Goal: Information Seeking & Learning: Learn about a topic

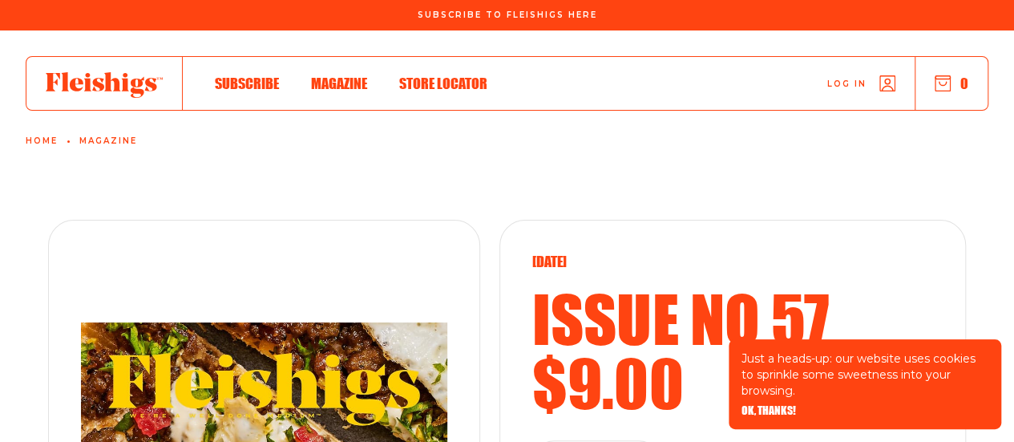
click at [846, 78] on span "Log in" at bounding box center [846, 72] width 39 height 12
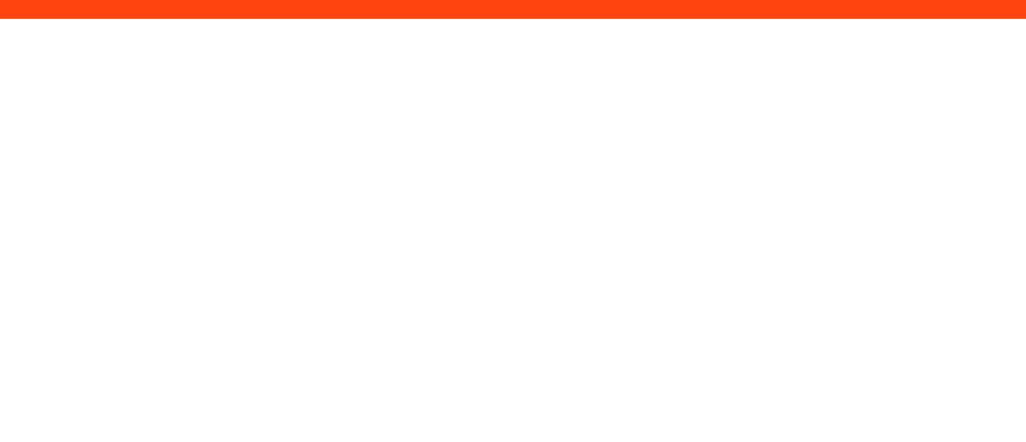
click at [846, 0] on html "/panel/login" at bounding box center [513, 0] width 1026 height 0
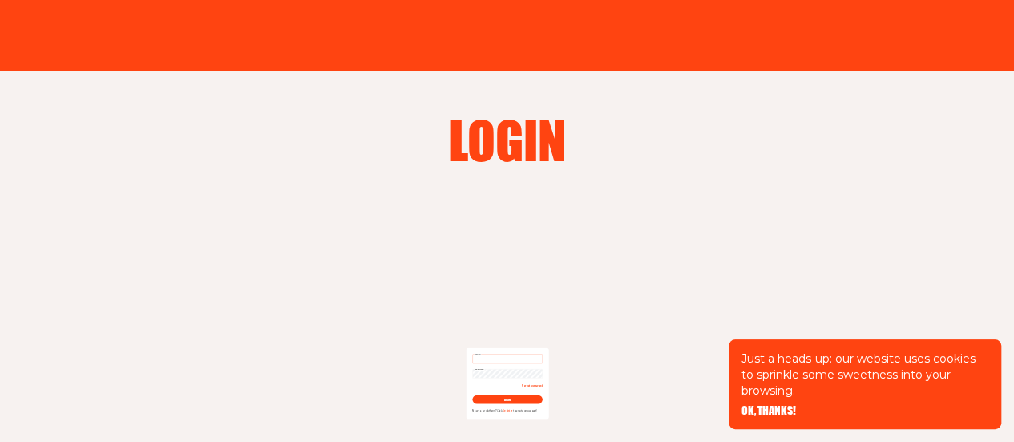
type input "[EMAIL_ADDRESS][DOMAIN_NAME]"
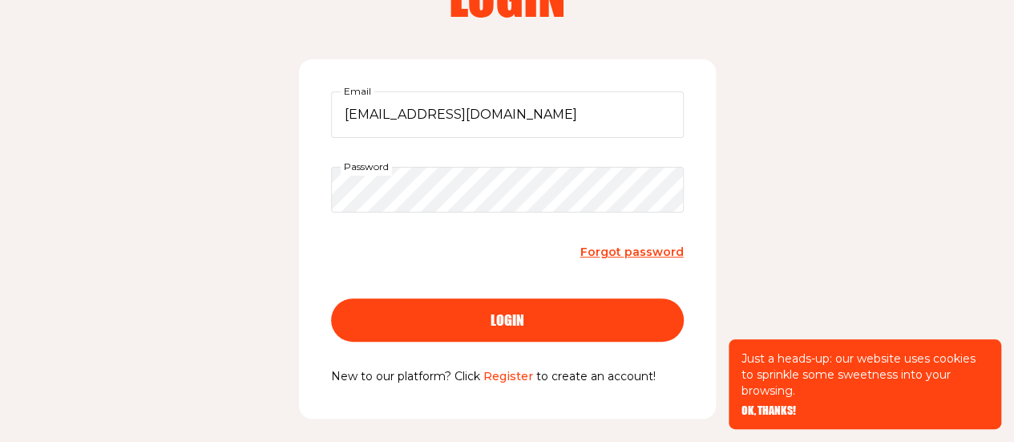
scroll to position [147, 0]
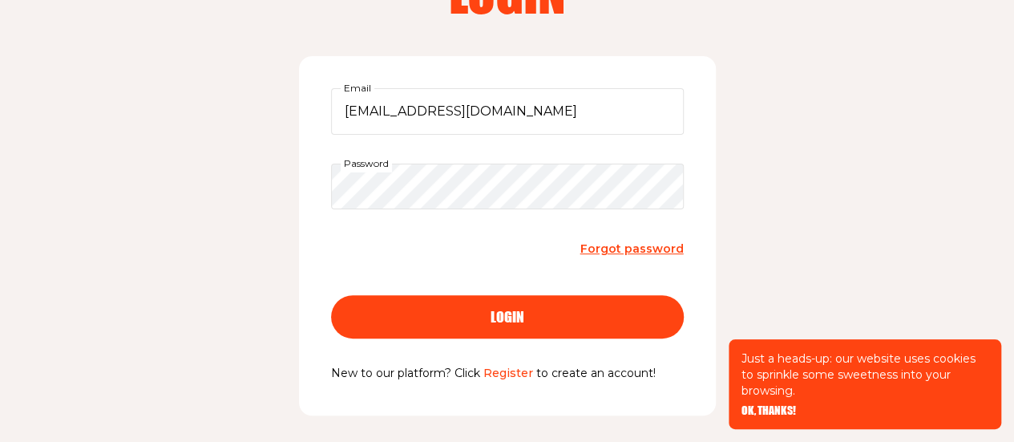
click at [781, 405] on span "OK, THANKS!" at bounding box center [768, 399] width 55 height 11
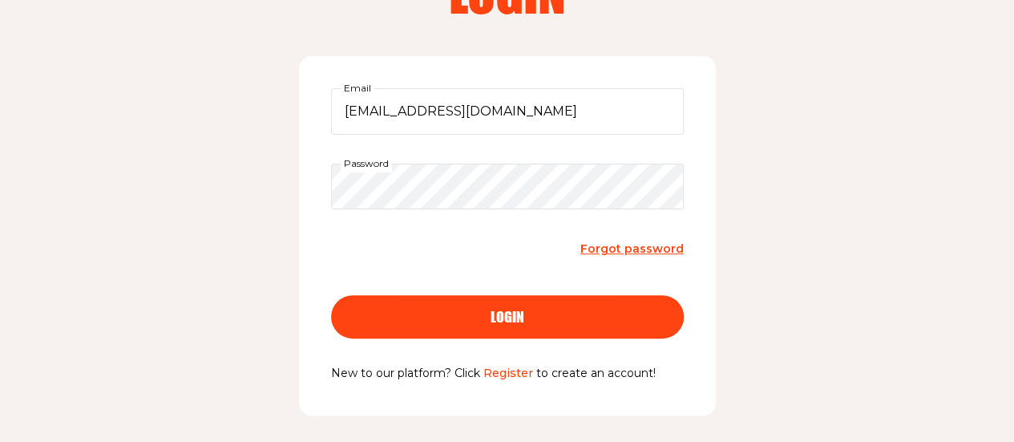
click at [641, 310] on div "login" at bounding box center [507, 316] width 289 height 14
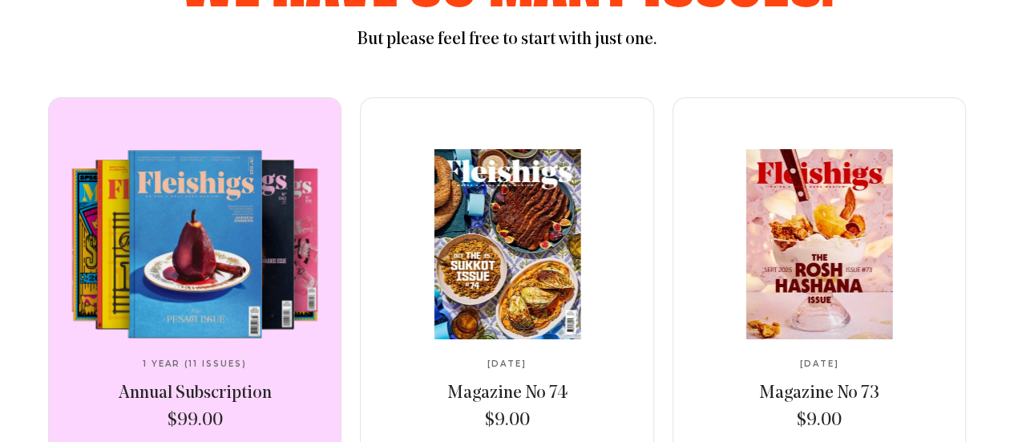
scroll to position [677, 0]
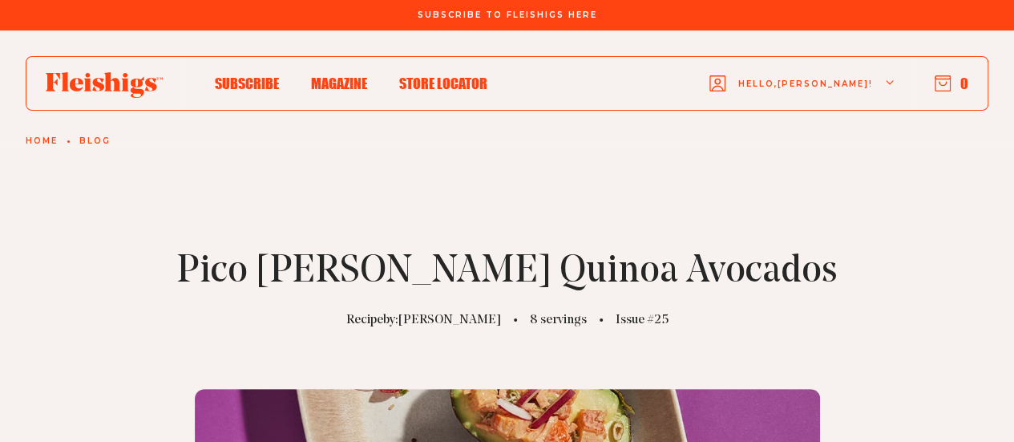
click at [331, 75] on span "Magazine" at bounding box center [339, 67] width 56 height 18
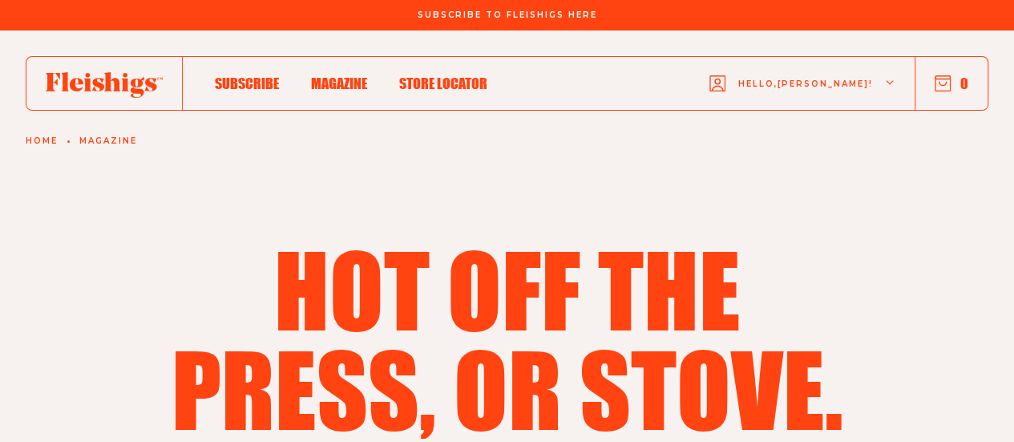
click at [963, 81] on button "0" at bounding box center [952, 84] width 34 height 18
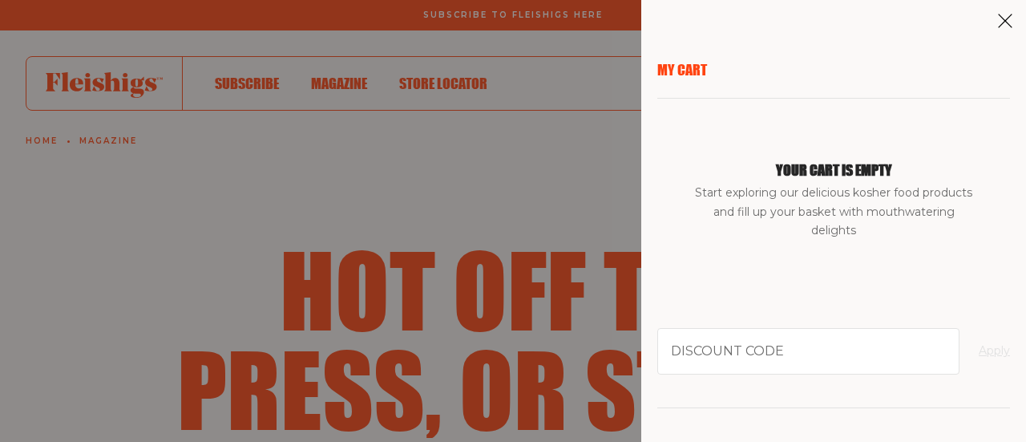
click at [1004, 33] on aside "My Cart Your cart is empty Start exploring our delicious kosher food products a…" at bounding box center [833, 221] width 385 height 442
click at [1004, 26] on icon at bounding box center [1005, 21] width 16 height 16
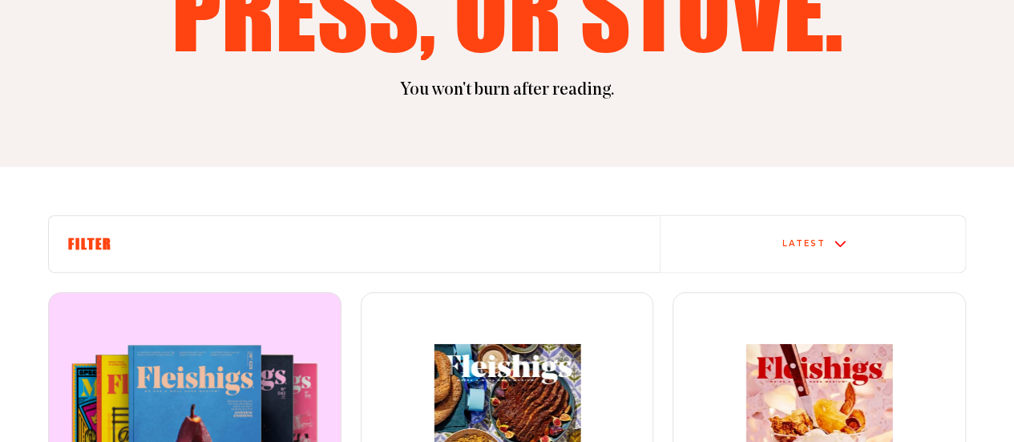
scroll to position [478, 0]
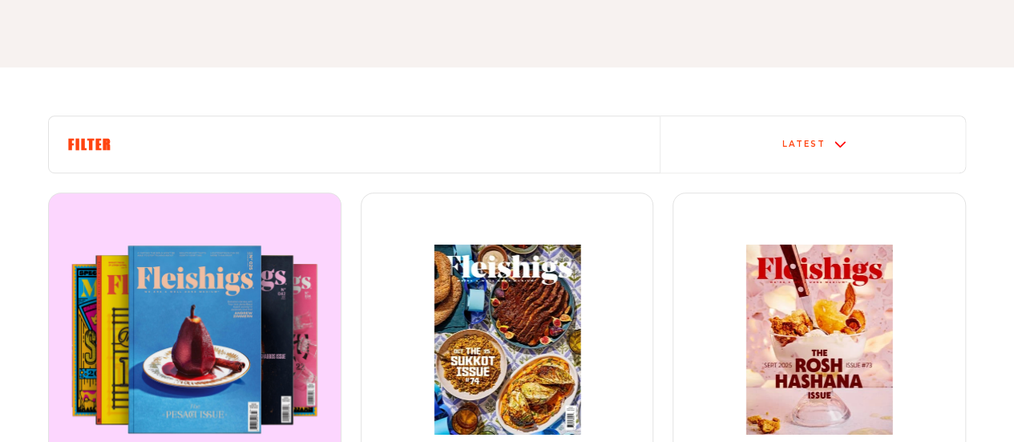
click at [450, 138] on h6 "Filter" at bounding box center [354, 144] width 572 height 18
click at [101, 148] on h6 "Filter" at bounding box center [354, 144] width 572 height 18
click at [791, 147] on div "Latest" at bounding box center [803, 144] width 43 height 10
click at [762, 142] on div "The oldest" at bounding box center [812, 137] width 305 height 10
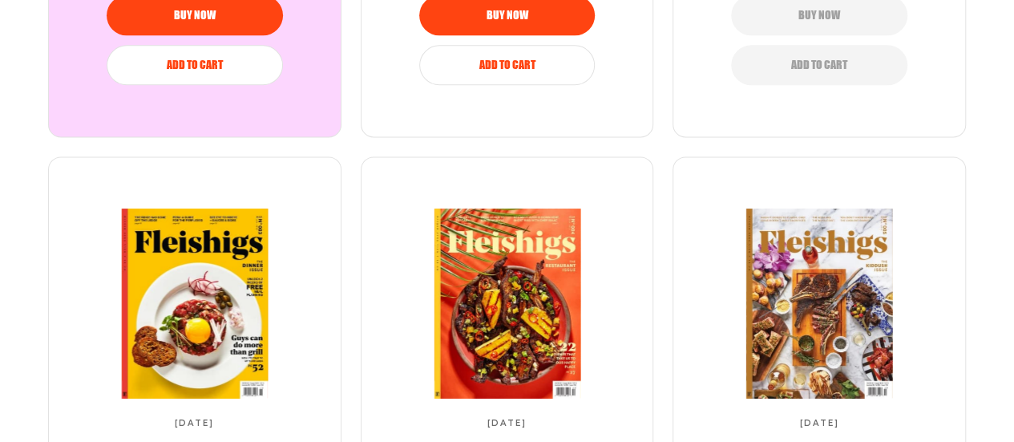
scroll to position [1189, 0]
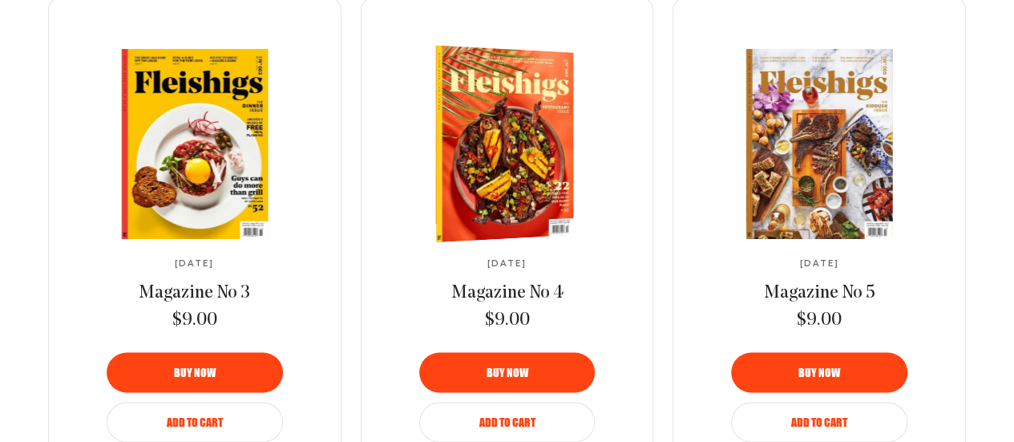
click at [529, 235] on link at bounding box center [508, 143] width 268 height 189
